Goal: Find specific page/section: Find specific page/section

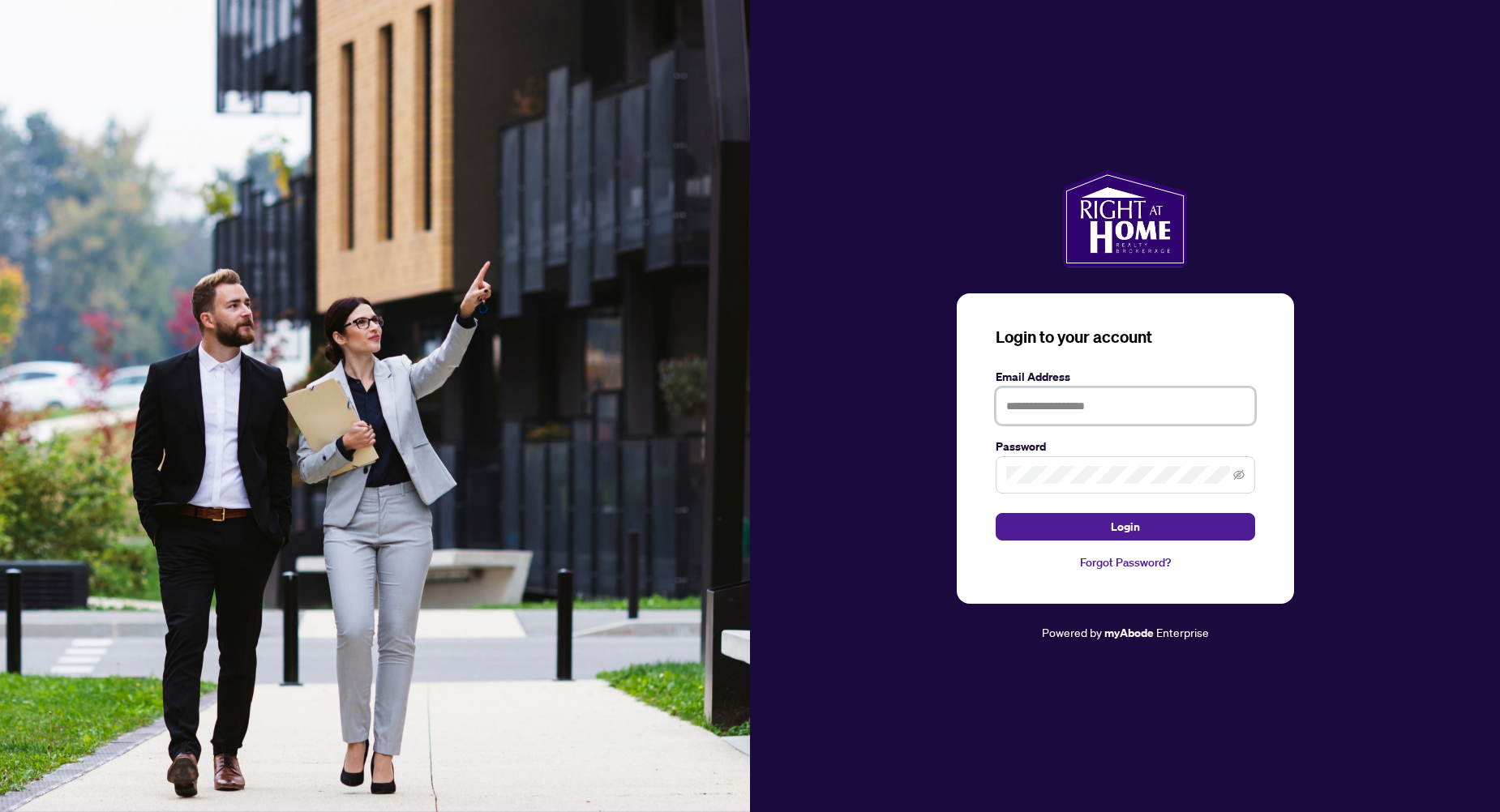
type input "**********"
click at [1102, 531] on button "Login" at bounding box center [1126, 526] width 260 height 27
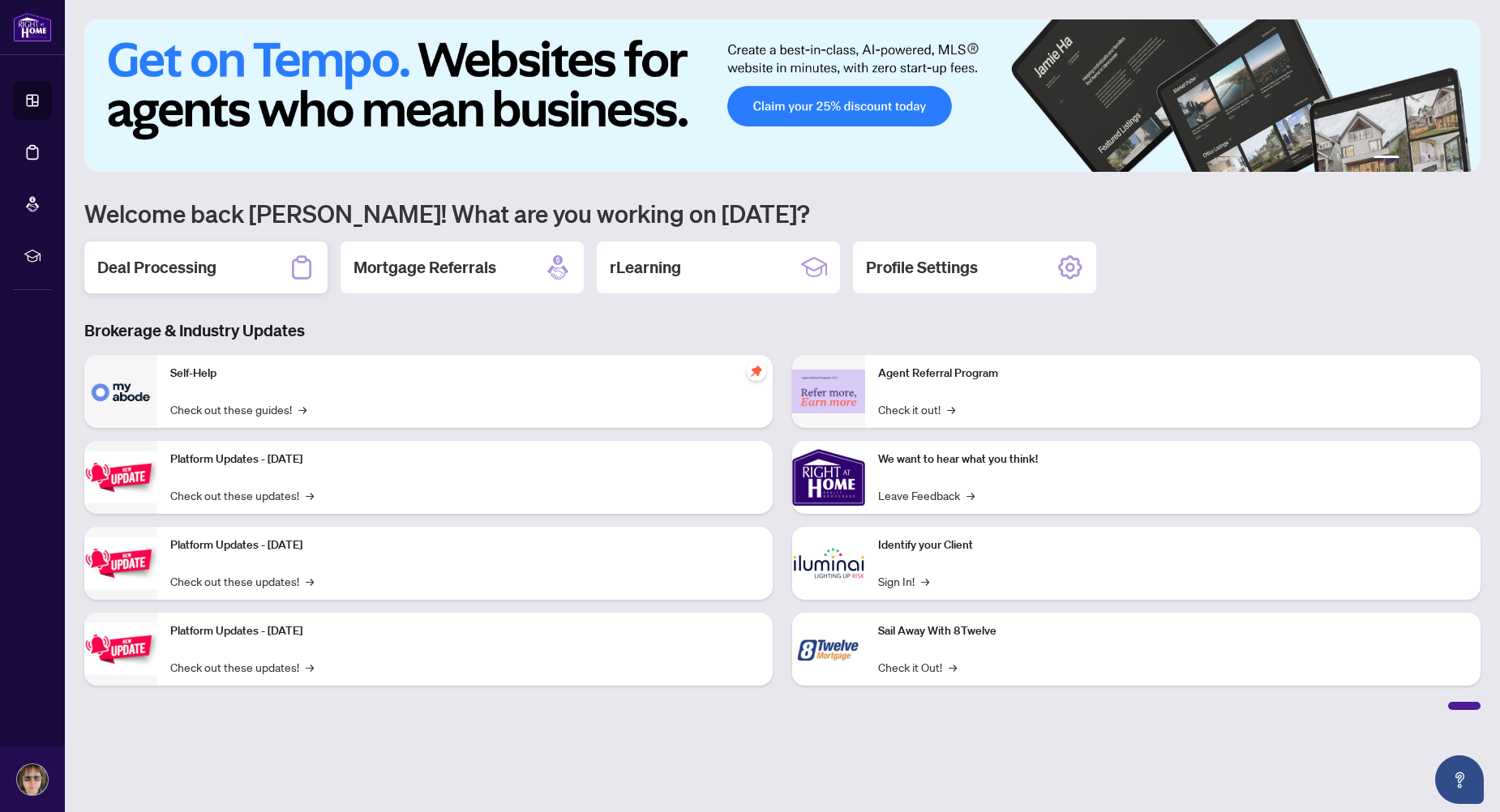
click at [184, 273] on h2 "Deal Processing" at bounding box center [156, 267] width 119 height 23
